Goal: Register for event/course

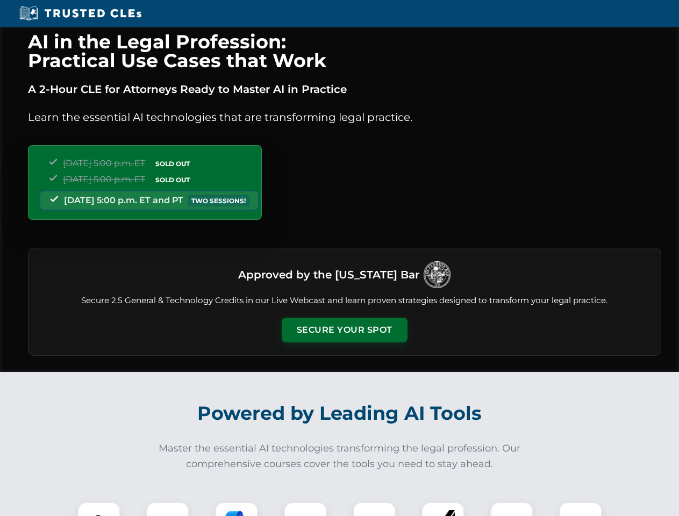
click at [344, 330] on button "Secure Your Spot" at bounding box center [345, 330] width 126 height 25
click at [99, 509] on img at bounding box center [98, 523] width 31 height 31
click at [168, 509] on div at bounding box center [167, 523] width 43 height 43
